Goal: Information Seeking & Learning: Find specific fact

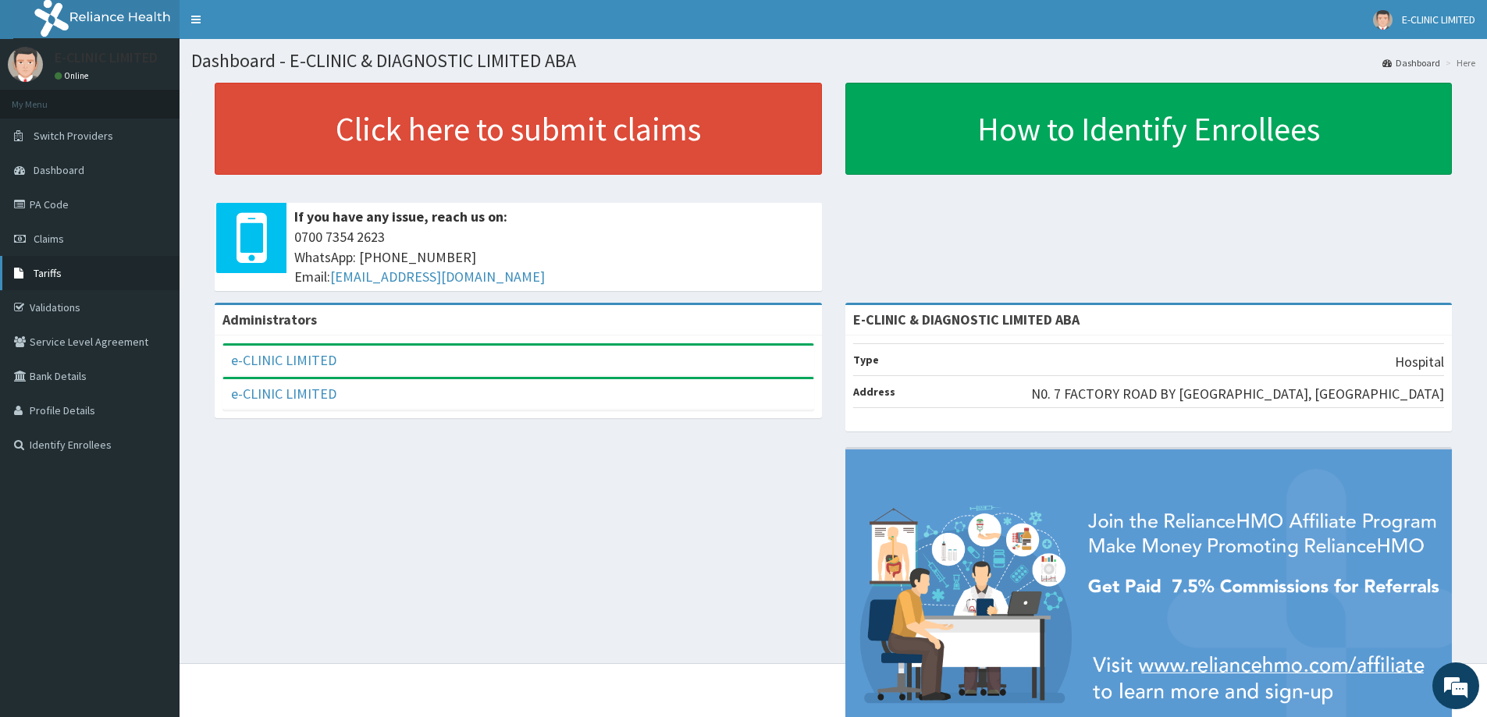
click at [62, 284] on link "Tariffs" at bounding box center [90, 273] width 180 height 34
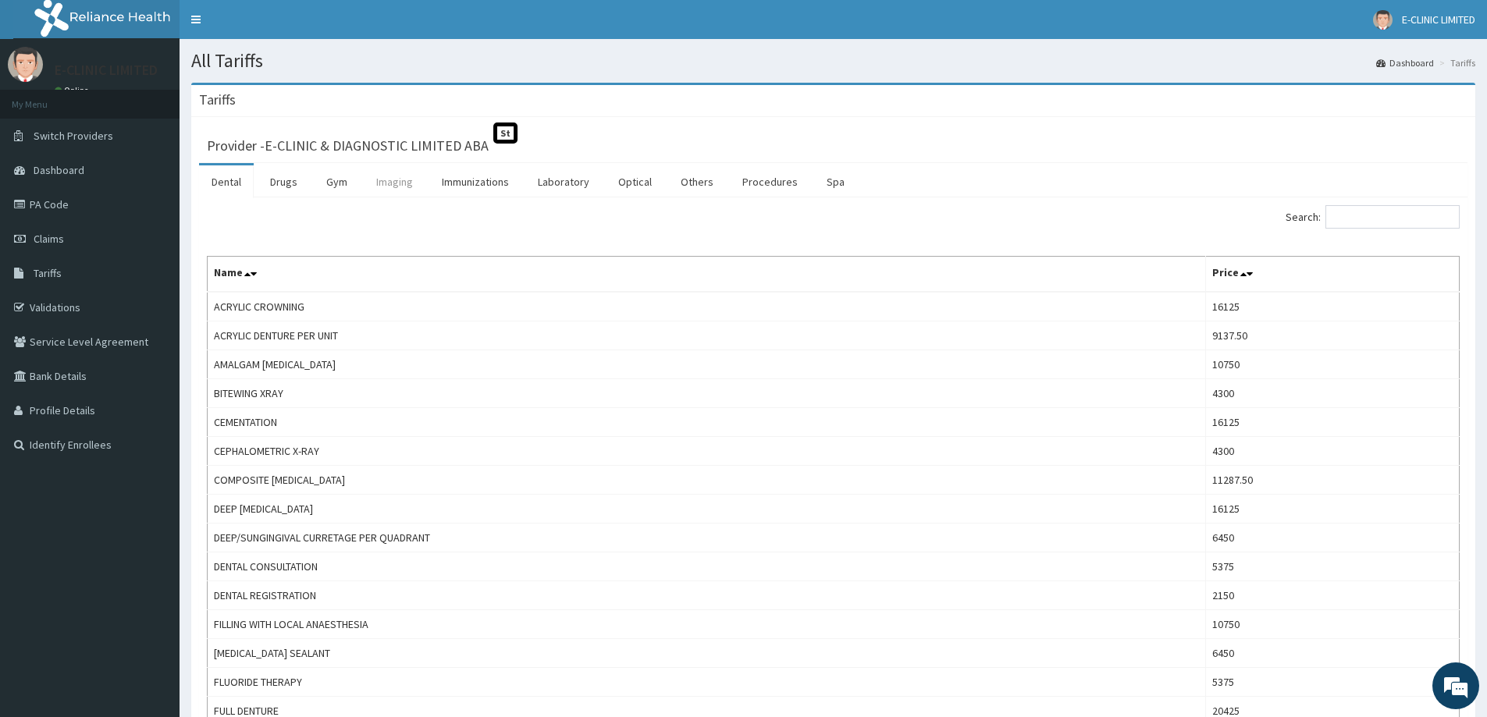
click at [386, 182] on link "Imaging" at bounding box center [395, 182] width 62 height 33
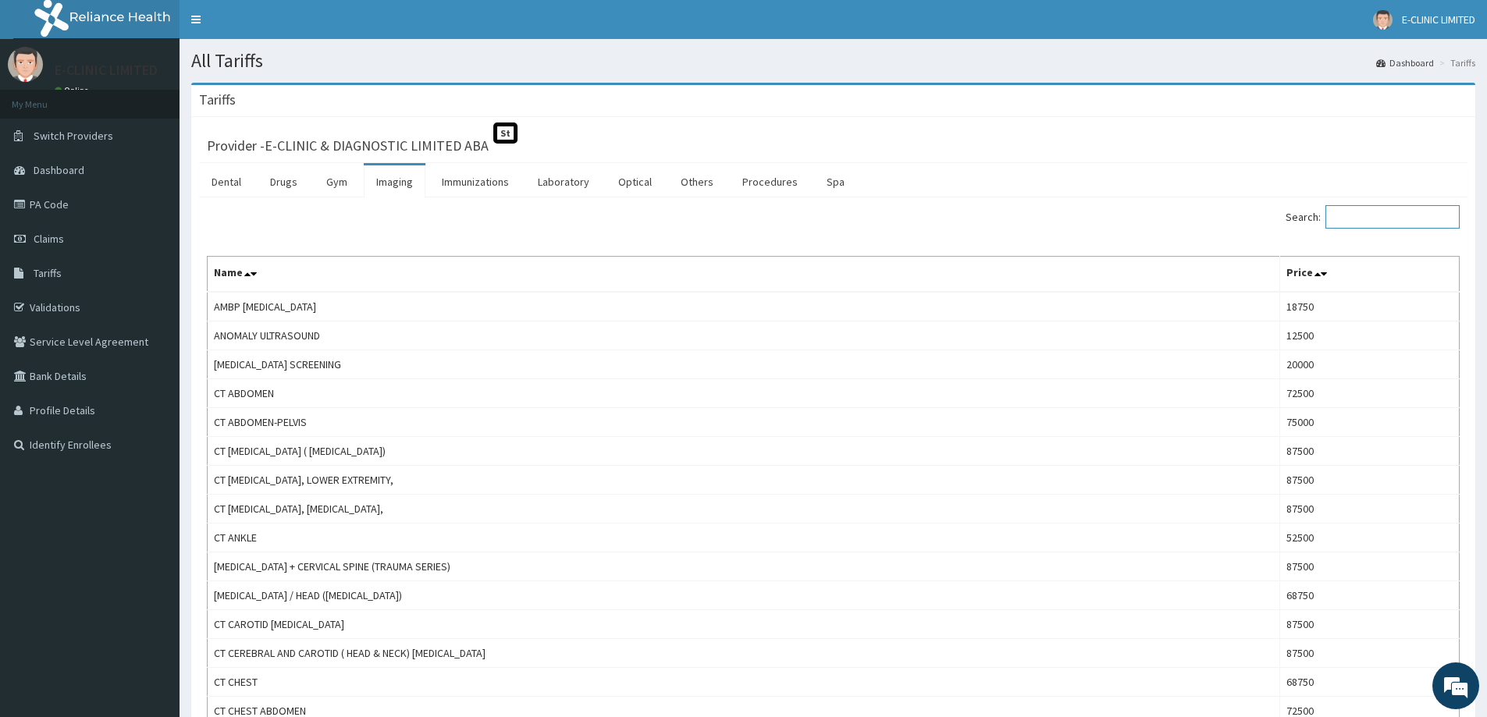
click at [1377, 222] on input "Search:" at bounding box center [1393, 216] width 134 height 23
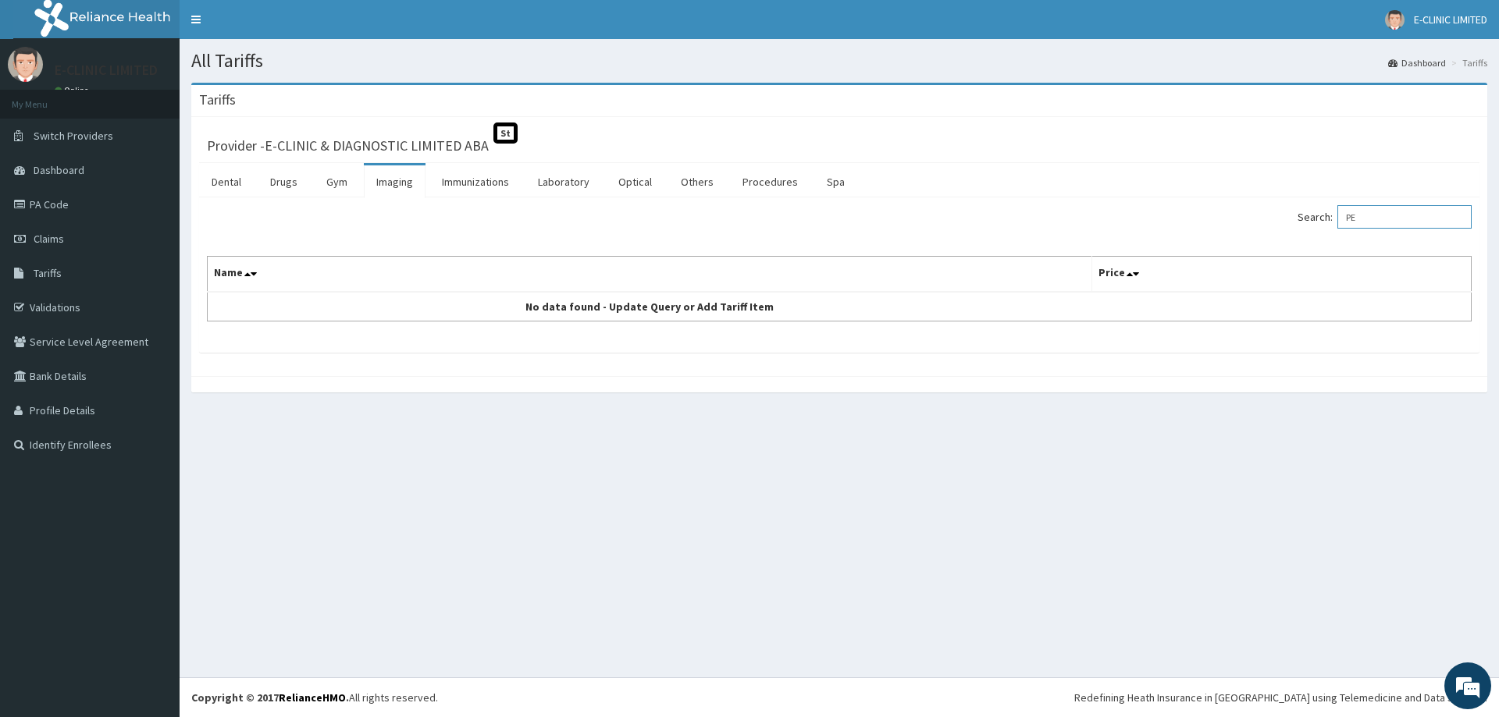
type input "P"
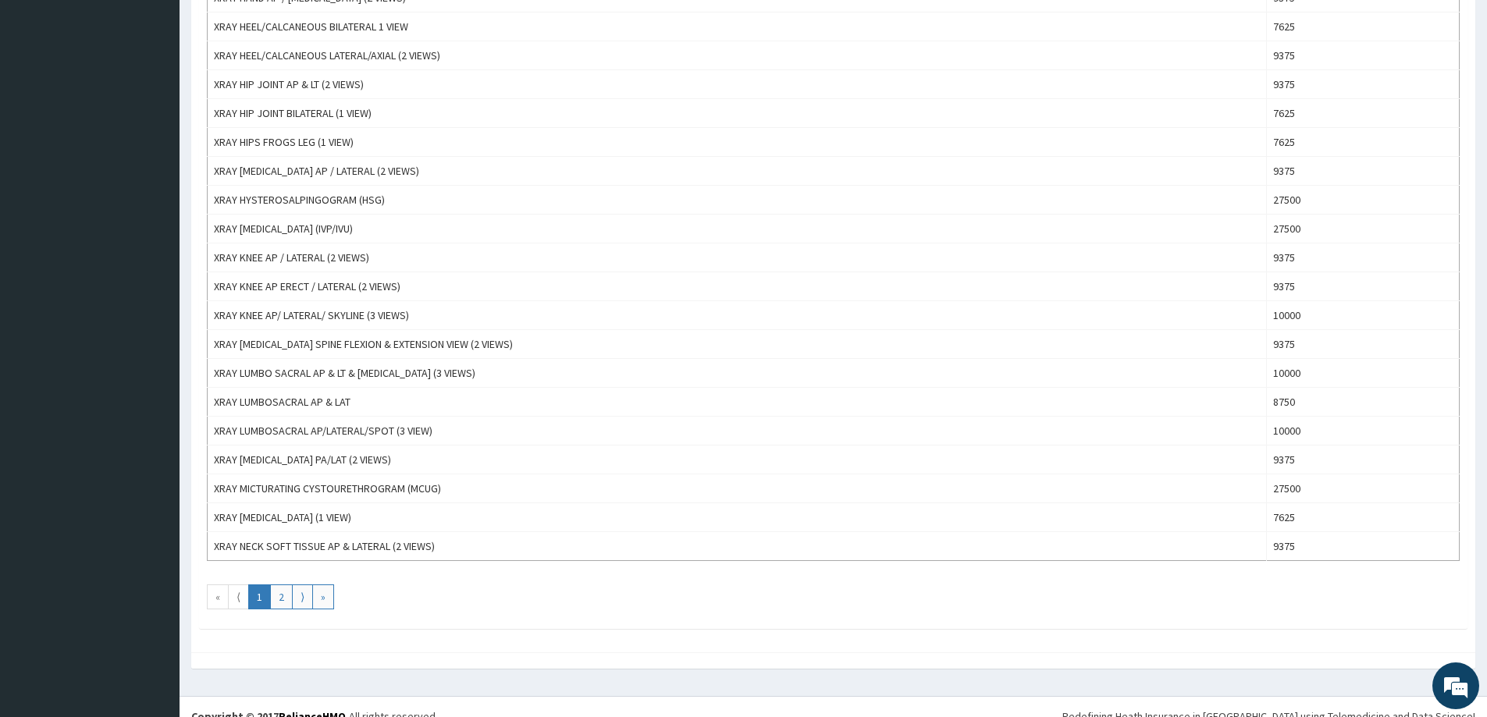
scroll to position [1194, 0]
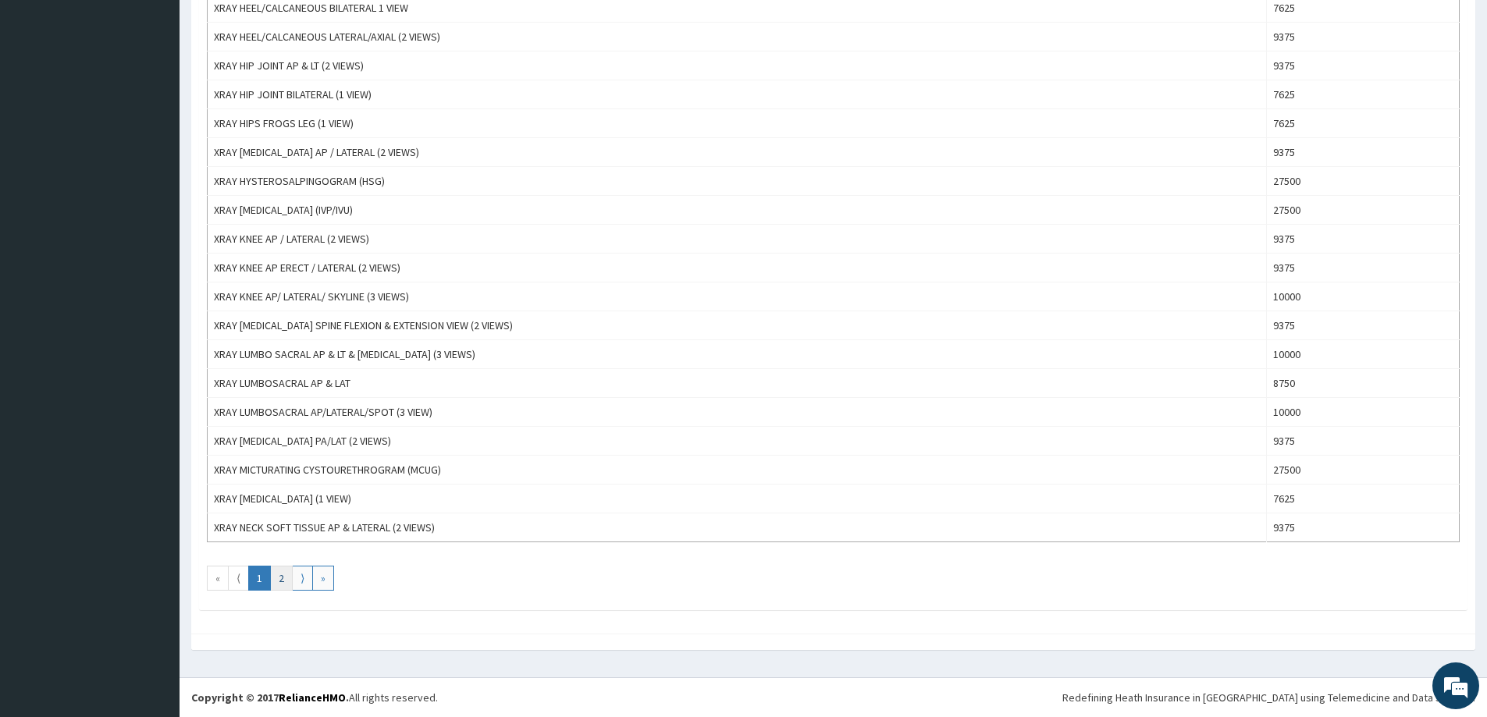
type input "XRAY"
click at [283, 572] on link "2" at bounding box center [281, 578] width 23 height 25
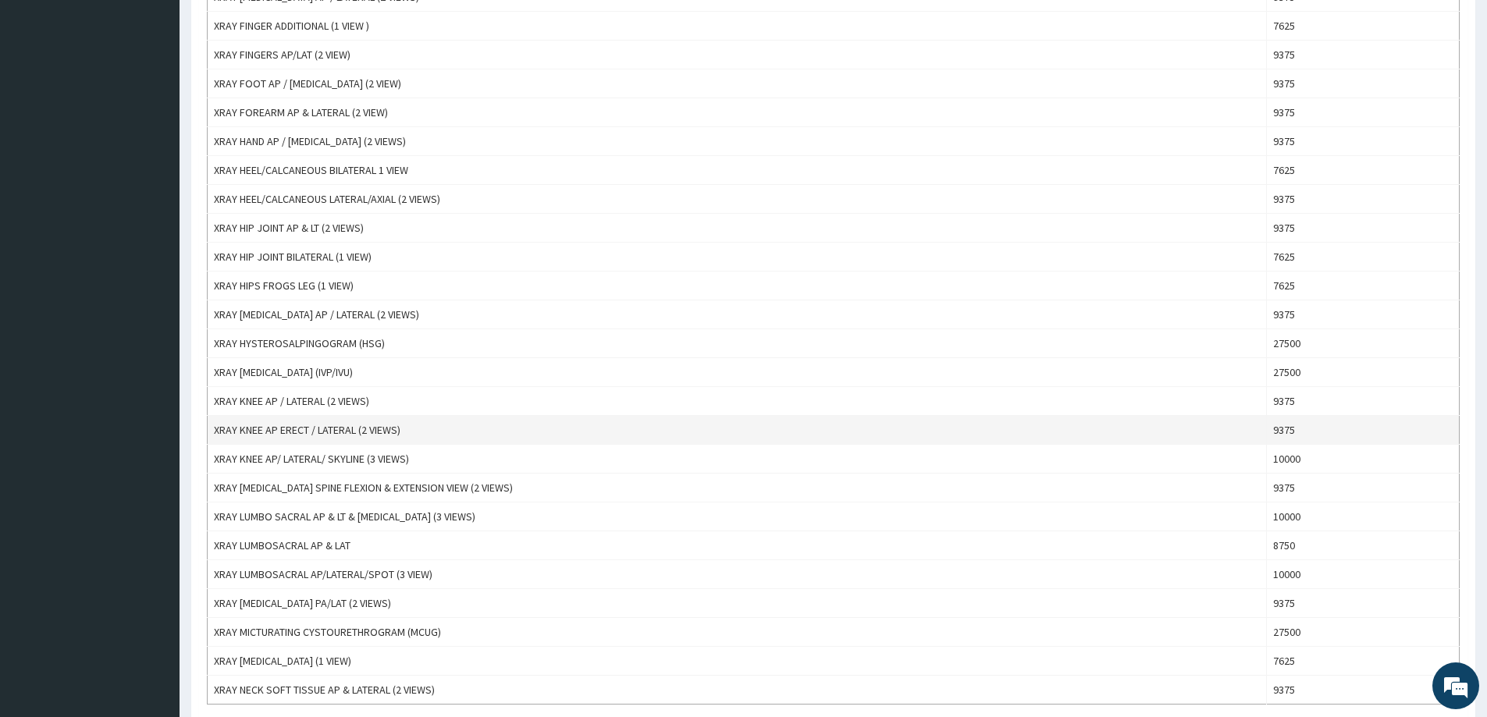
scroll to position [1093, 0]
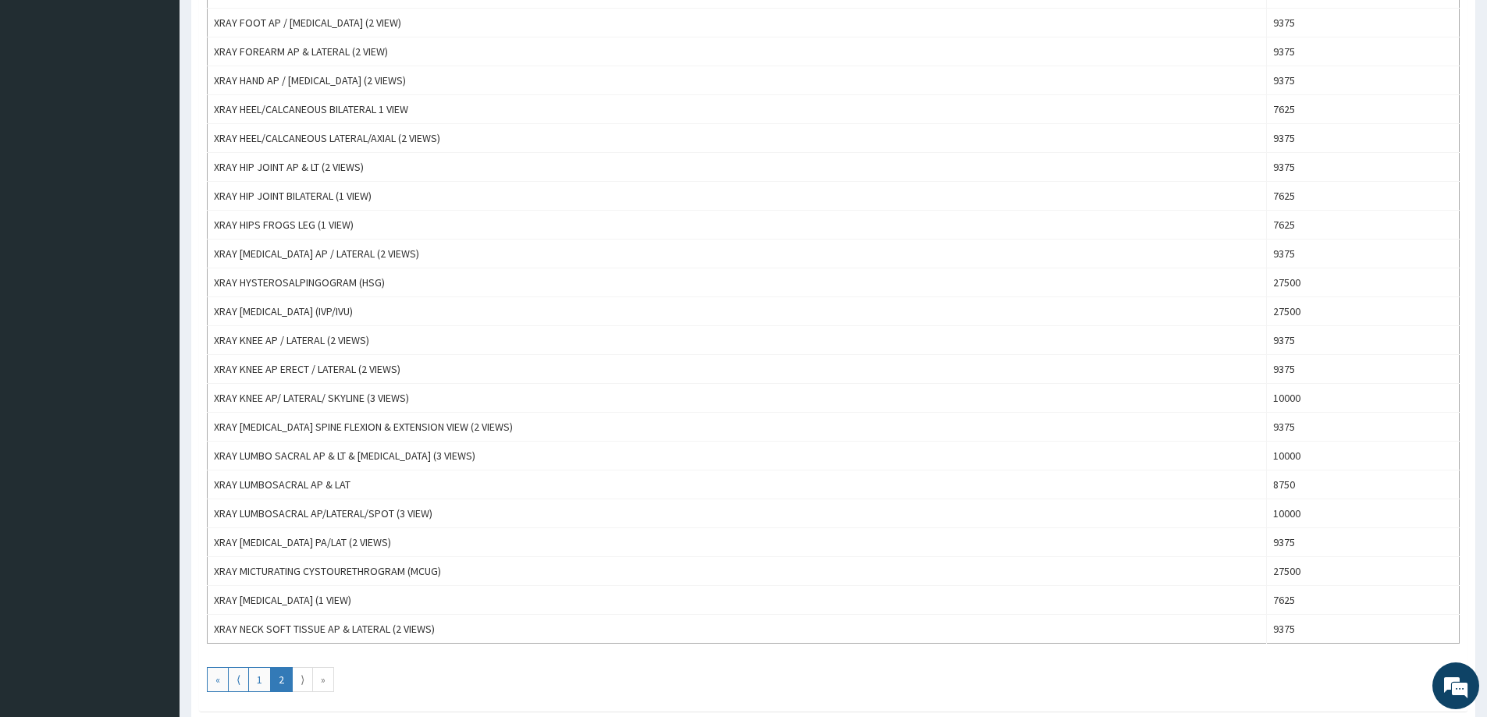
click at [304, 680] on link "⟩" at bounding box center [302, 679] width 21 height 25
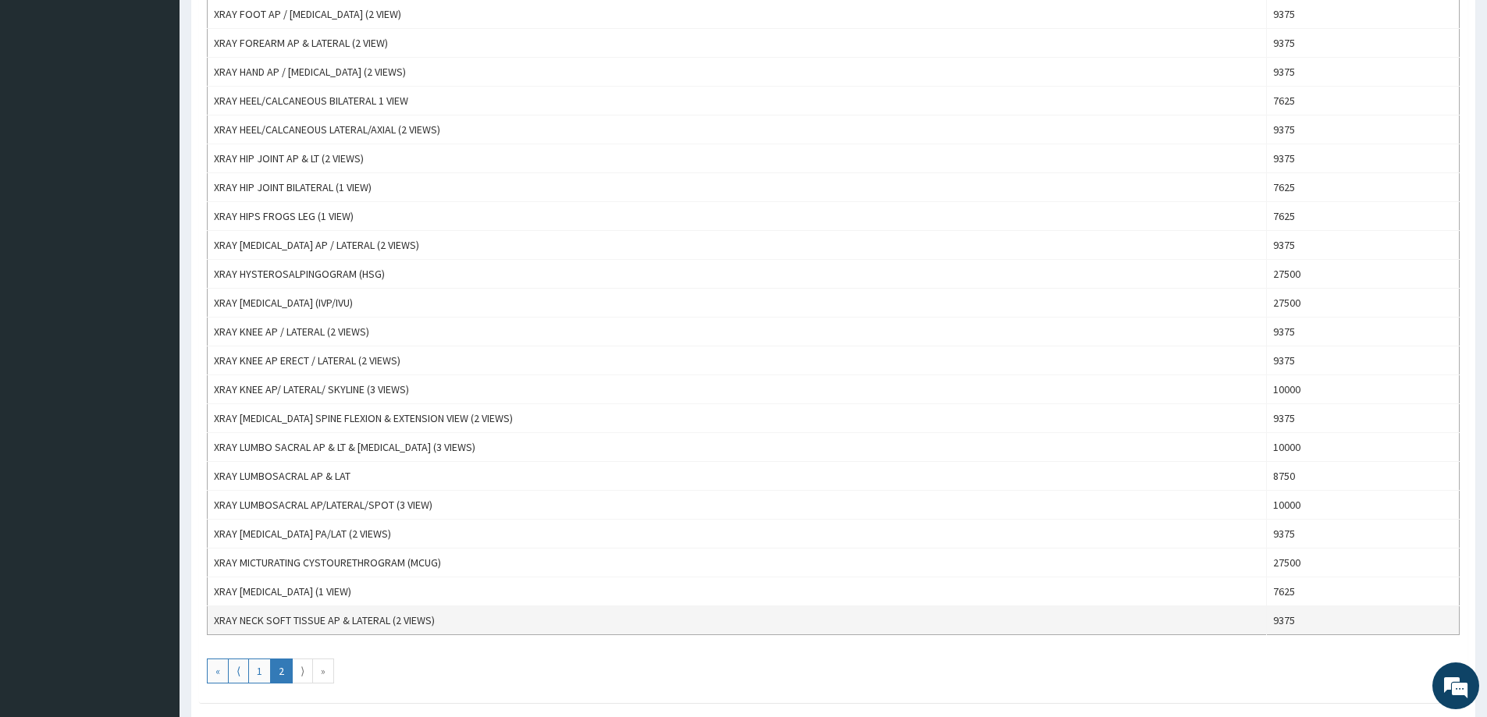
scroll to position [1194, 0]
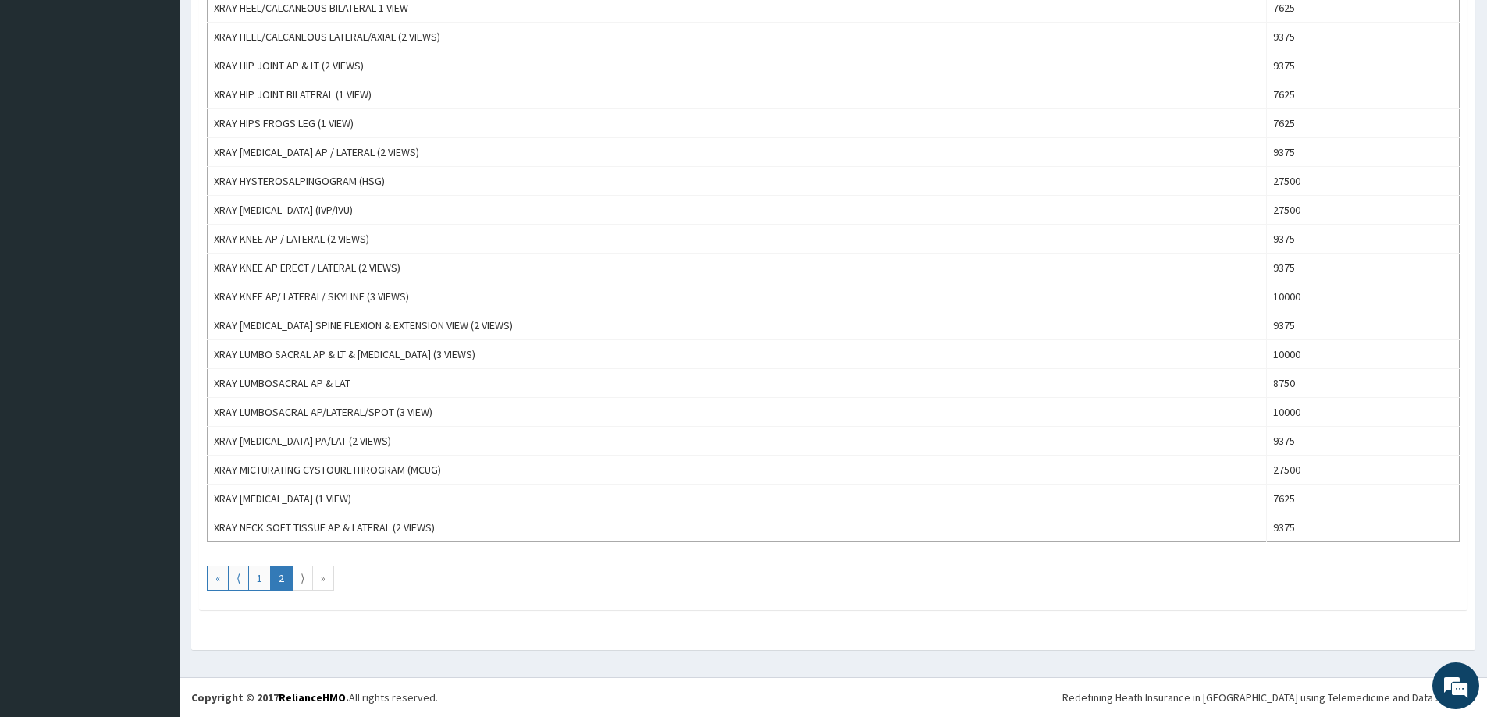
click at [328, 579] on link "»" at bounding box center [323, 578] width 22 height 25
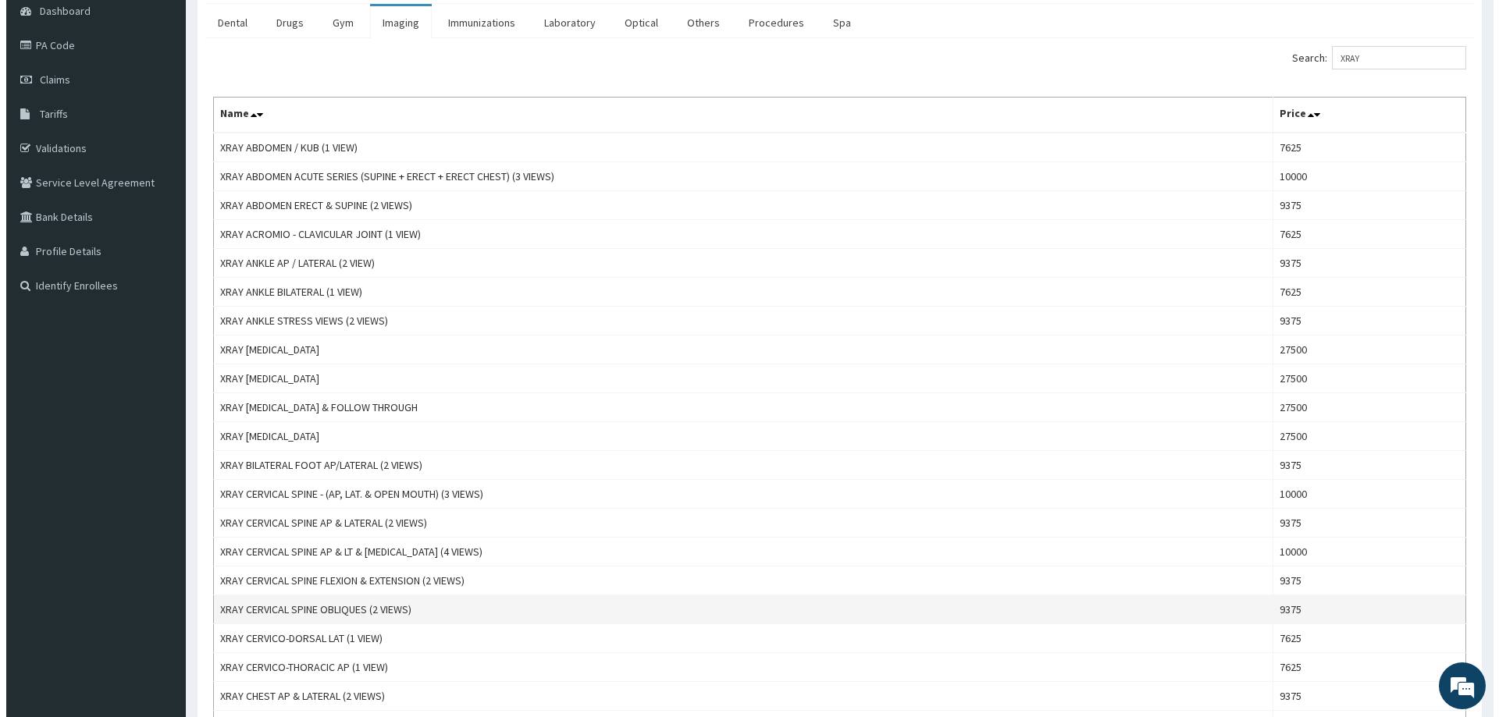
scroll to position [0, 0]
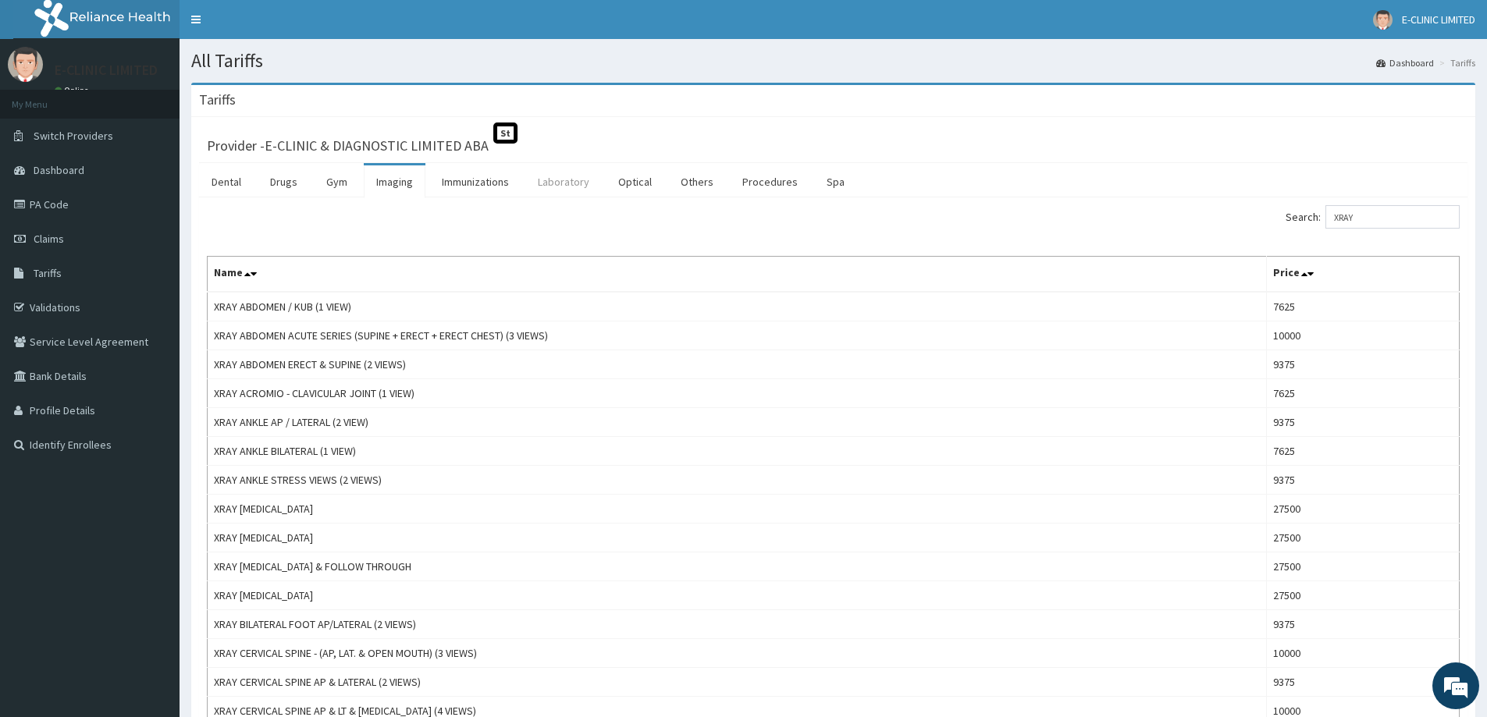
click at [564, 184] on link "Laboratory" at bounding box center [563, 182] width 77 height 33
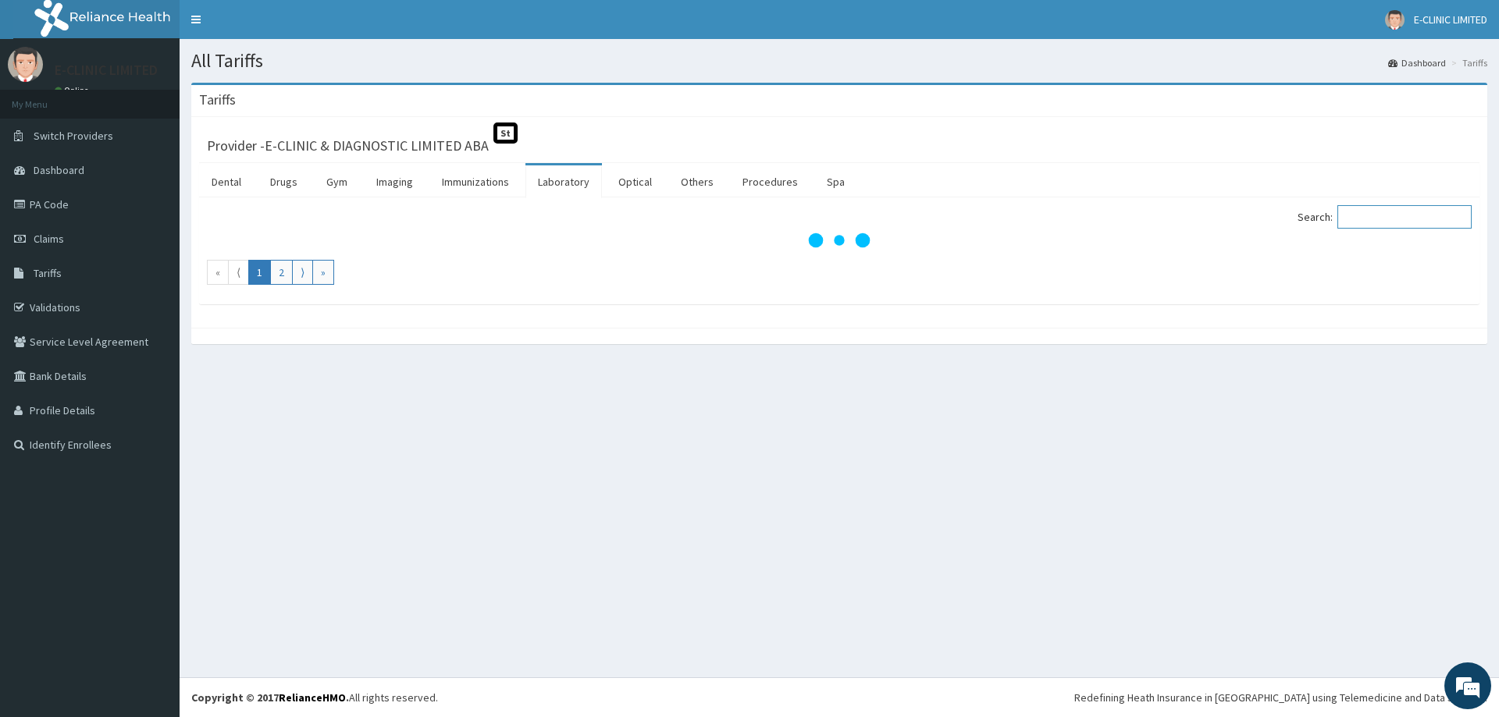
click at [1393, 224] on input "Search:" at bounding box center [1404, 216] width 134 height 23
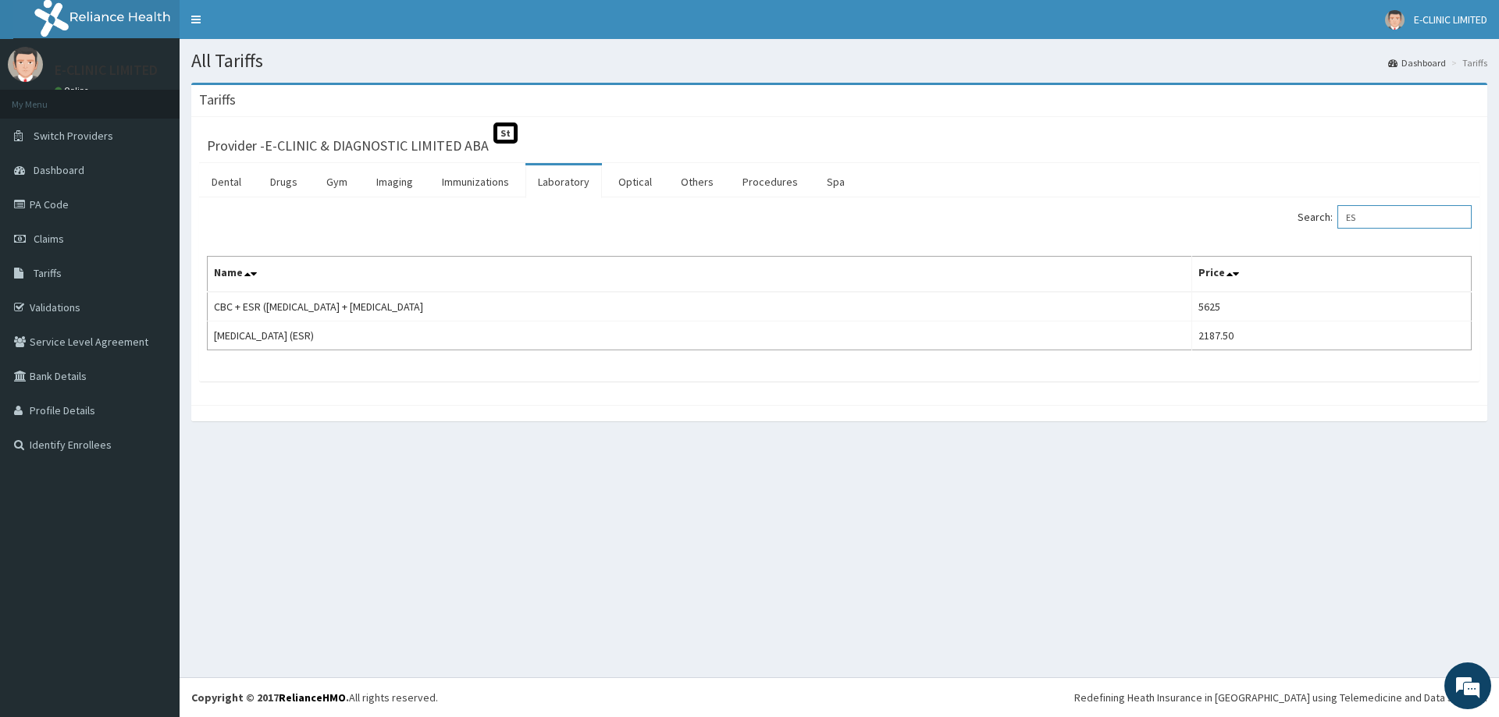
type input "E"
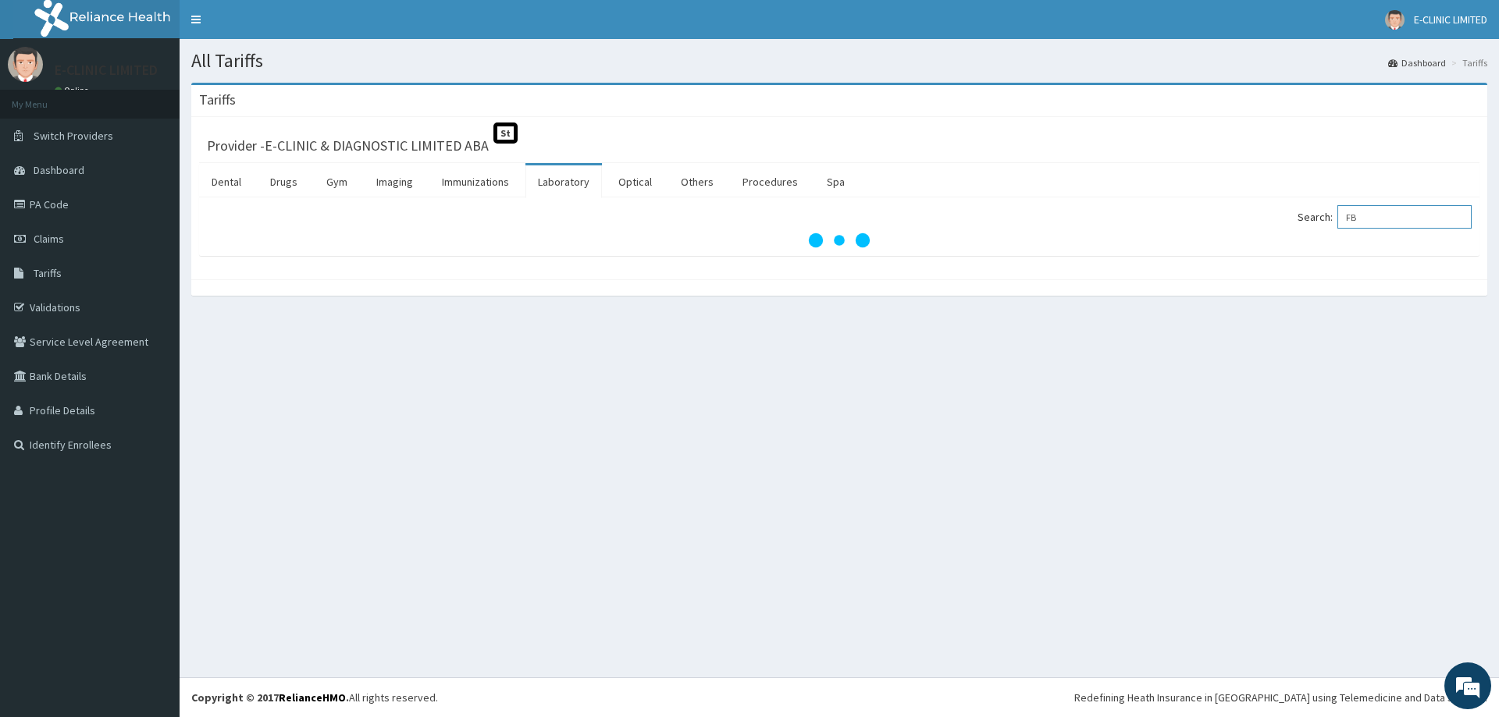
type input "F"
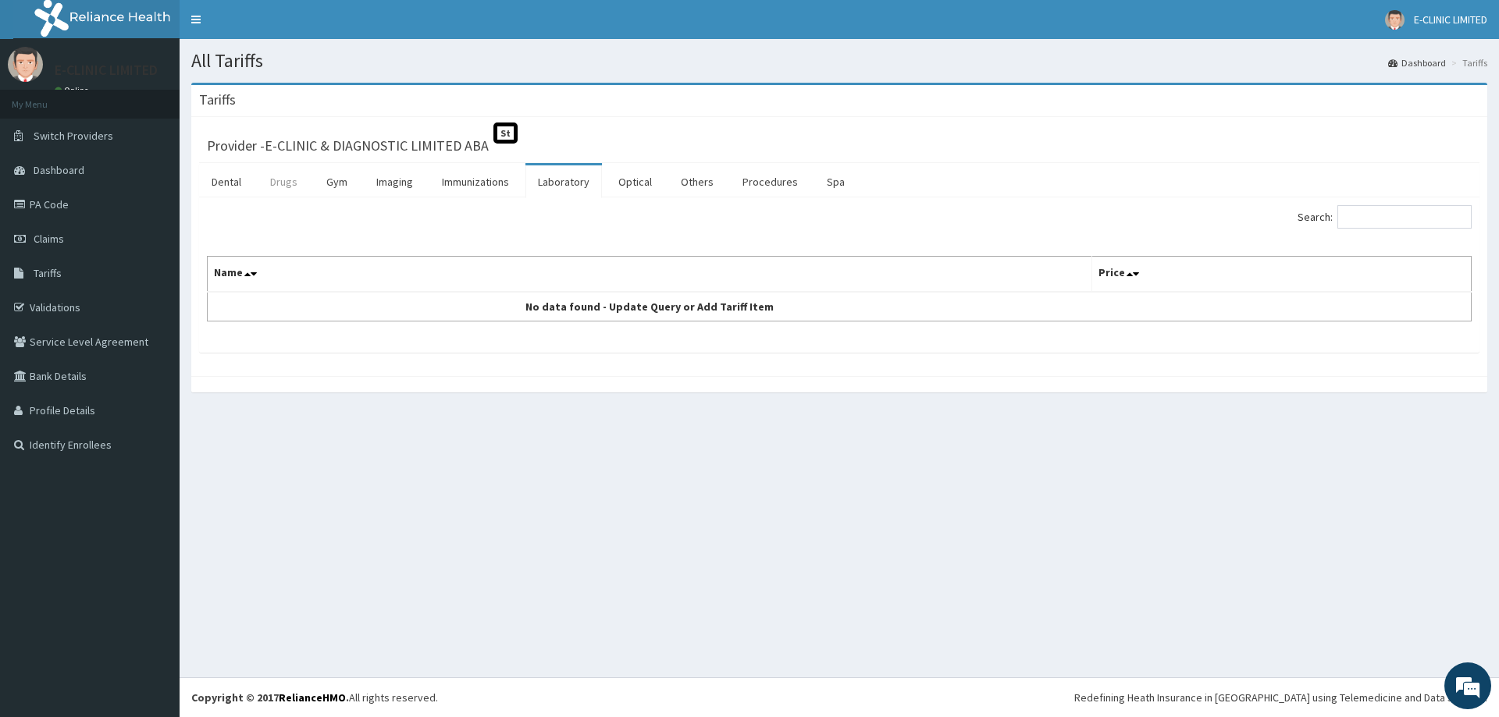
click at [286, 190] on link "Drugs" at bounding box center [284, 182] width 52 height 33
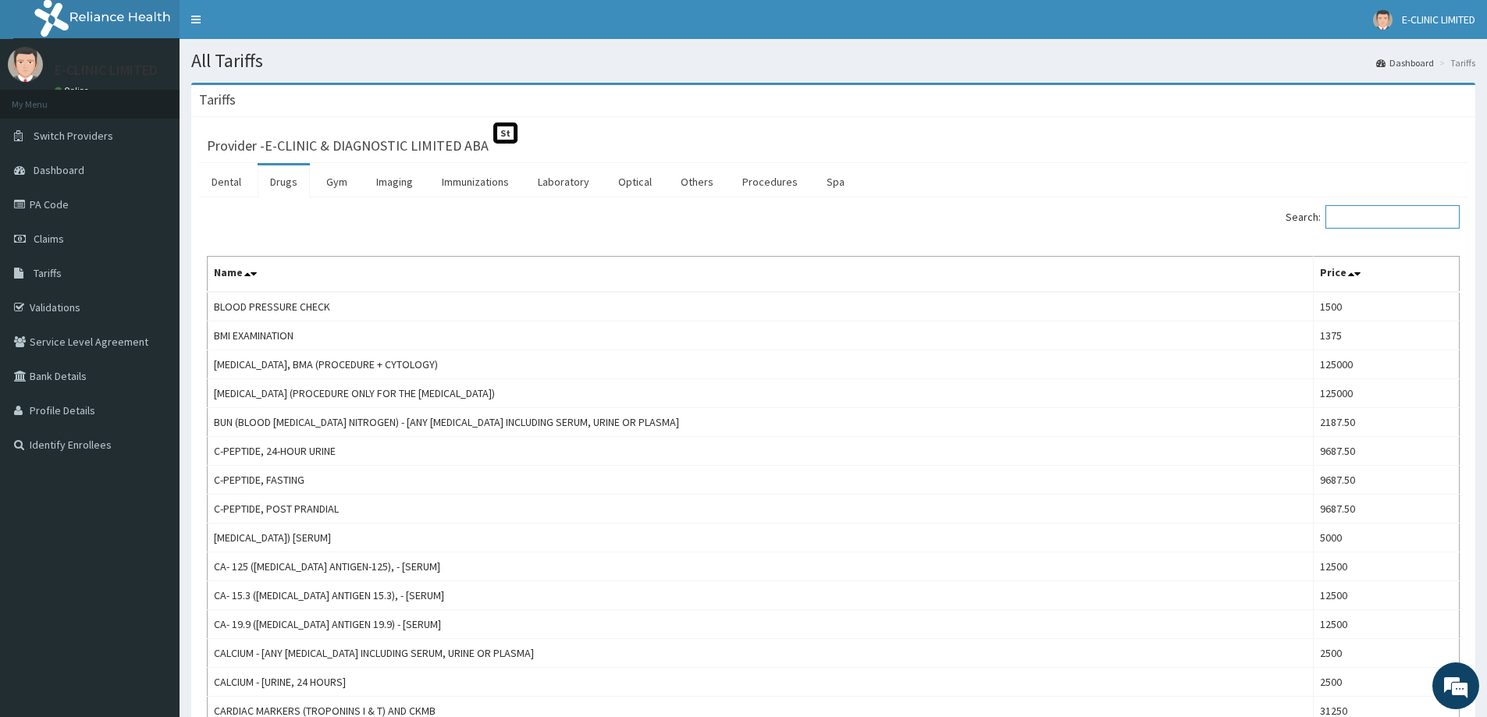
click at [1354, 217] on input "Search:" at bounding box center [1393, 216] width 134 height 23
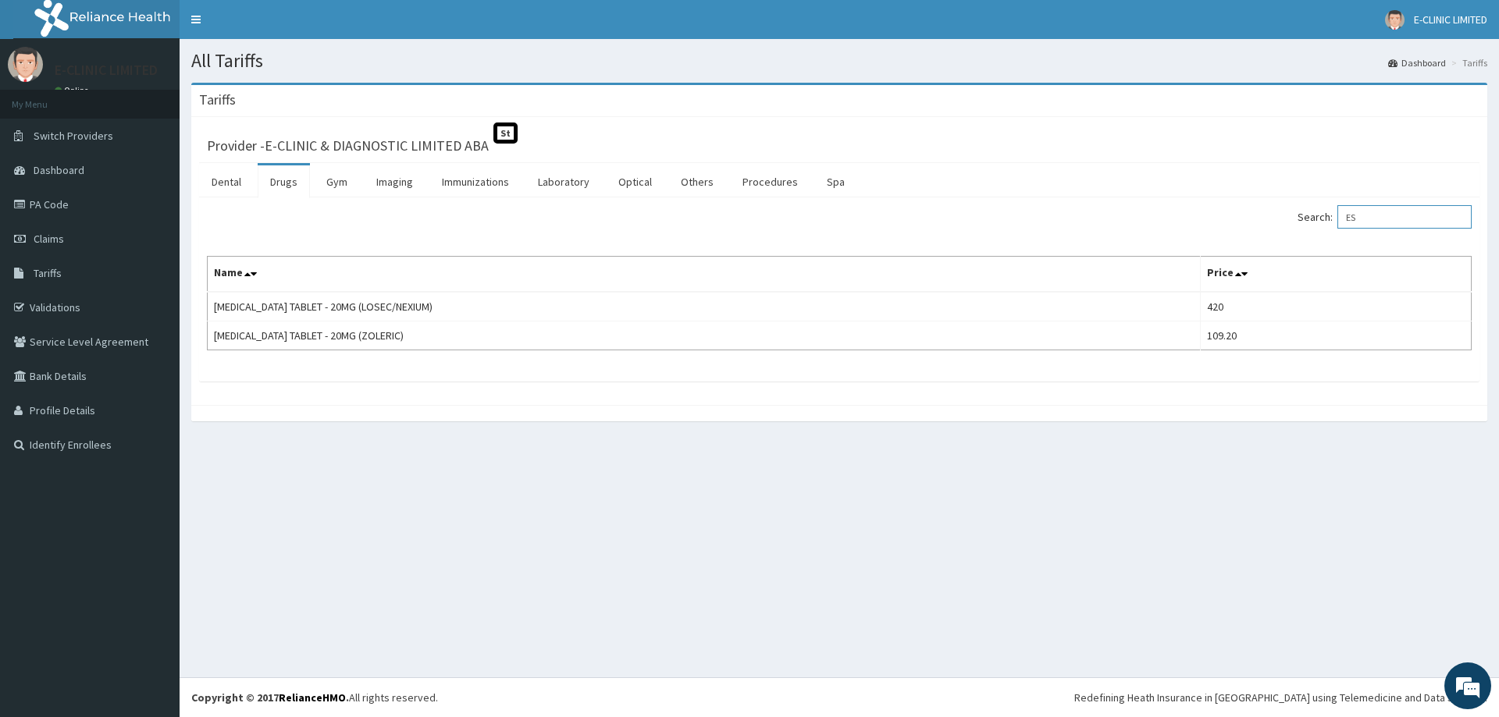
type input "E"
type input "S"
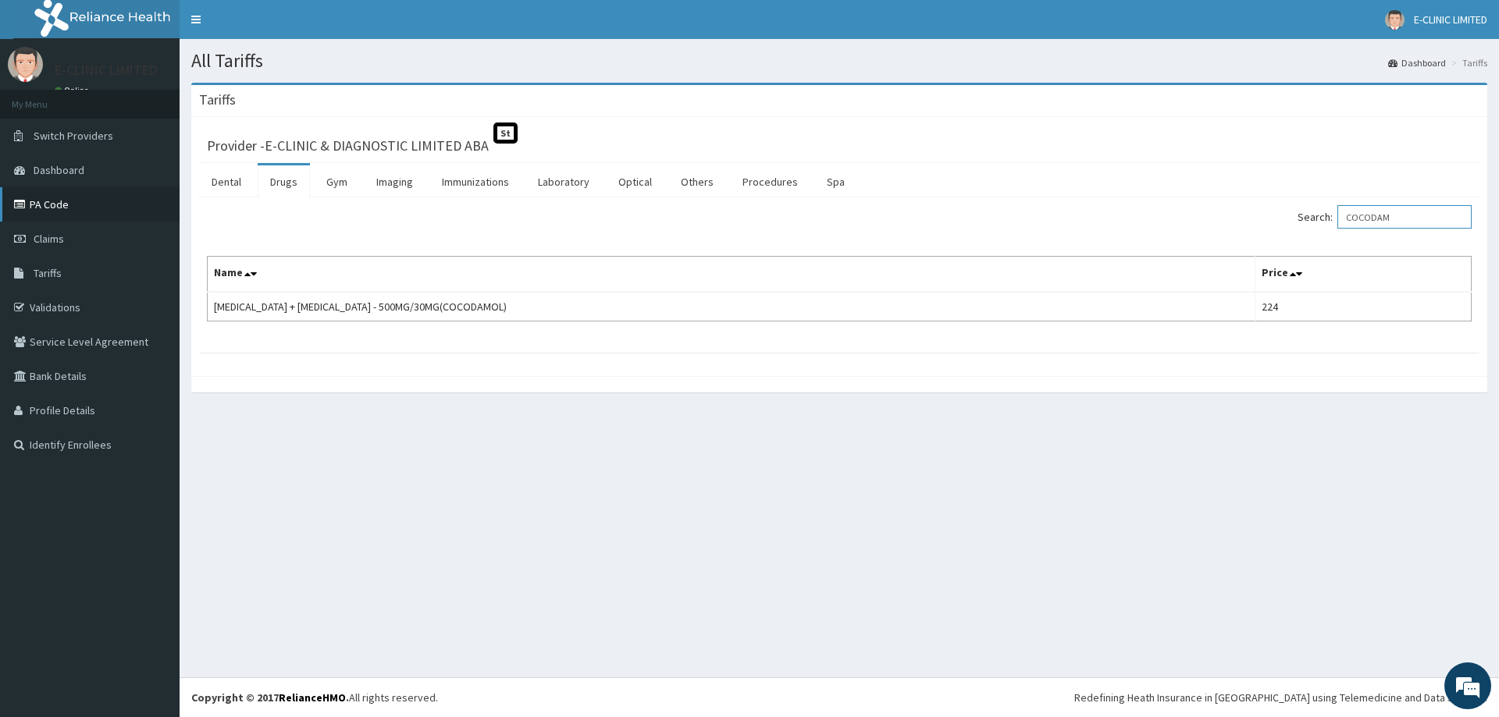
type input "COCODAM"
click at [44, 202] on link "PA Code" at bounding box center [90, 204] width 180 height 34
